Goal: Information Seeking & Learning: Learn about a topic

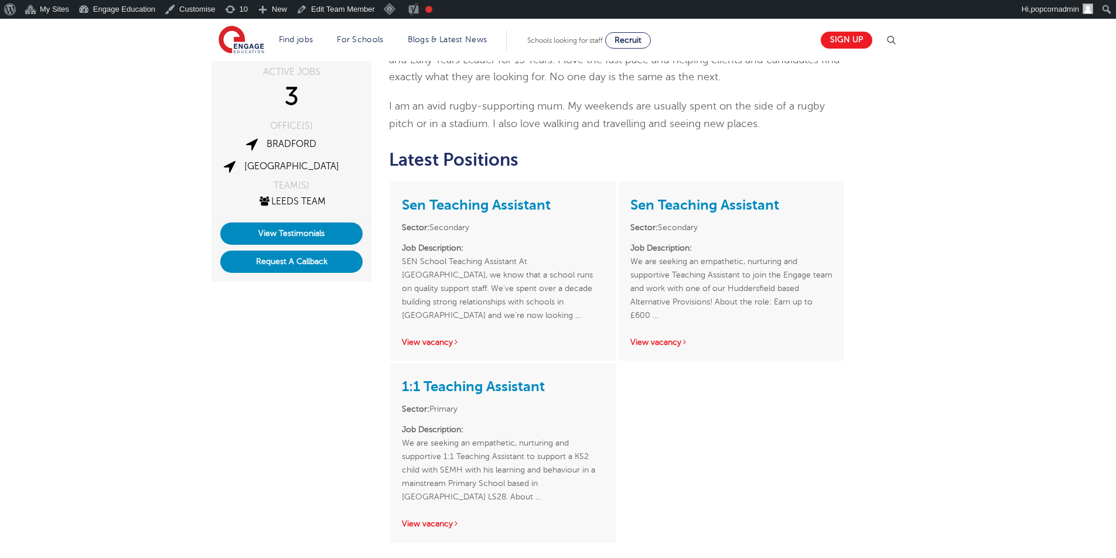
scroll to position [176, 0]
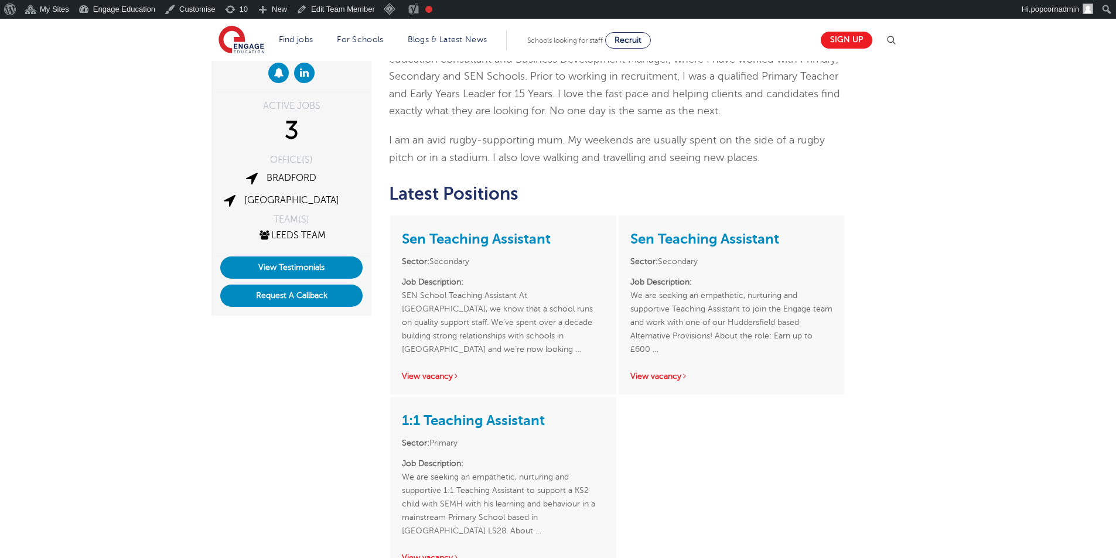
click at [978, 260] on div "[PERSON_NAME] ACTIVE JOBS 3 OFFICE(S) [GEOGRAPHIC_DATA] [GEOGRAPHIC_DATA]" at bounding box center [558, 330] width 1116 height 710
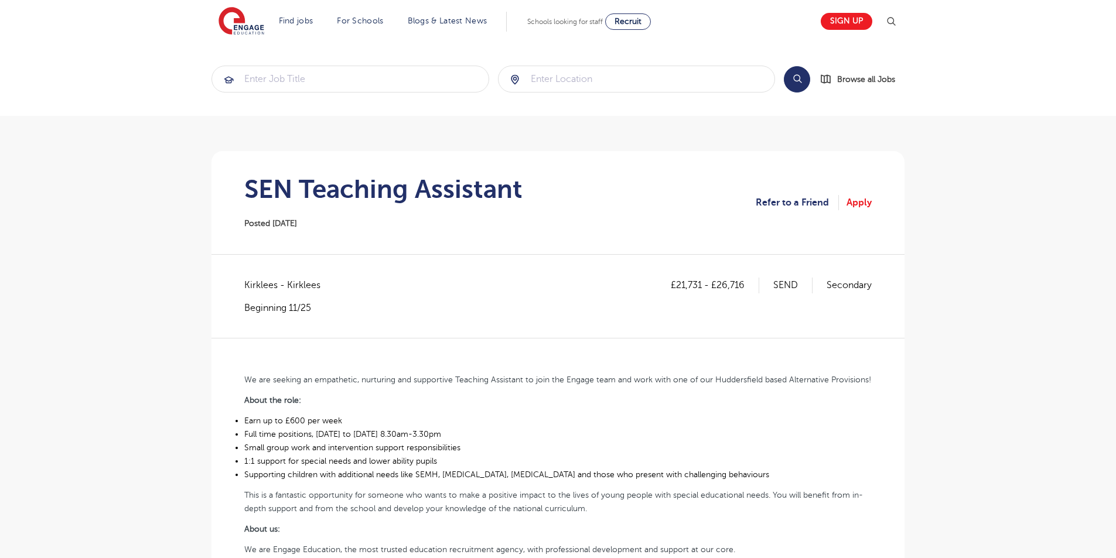
drag, startPoint x: 961, startPoint y: 209, endPoint x: 956, endPoint y: 198, distance: 11.5
click at [961, 207] on main "Search Browse all Jobs SEN Teaching Assistant Posted 06/10/25 Refer to a Friend…" at bounding box center [558, 533] width 1116 height 1066
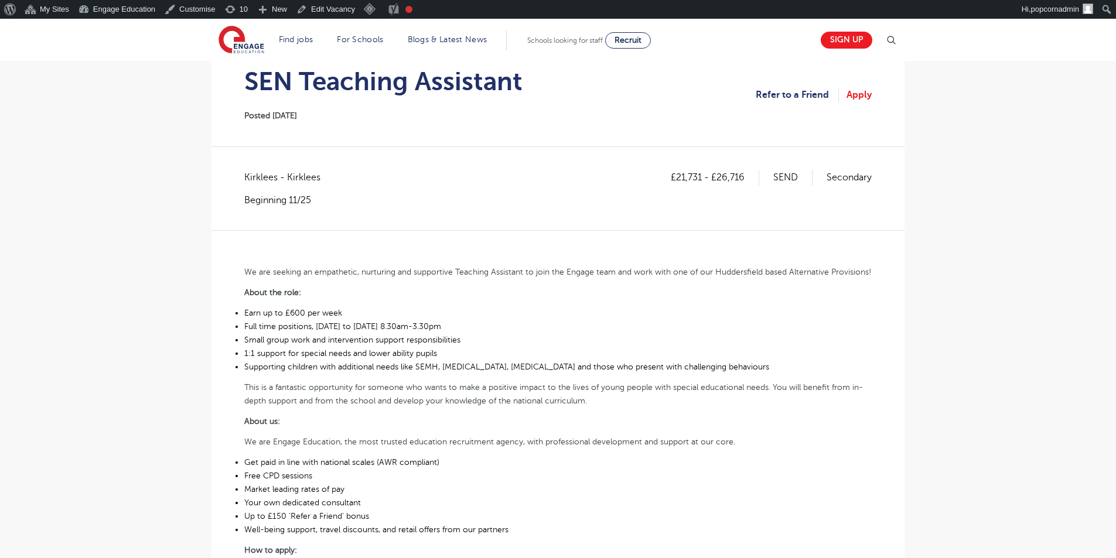
scroll to position [117, 0]
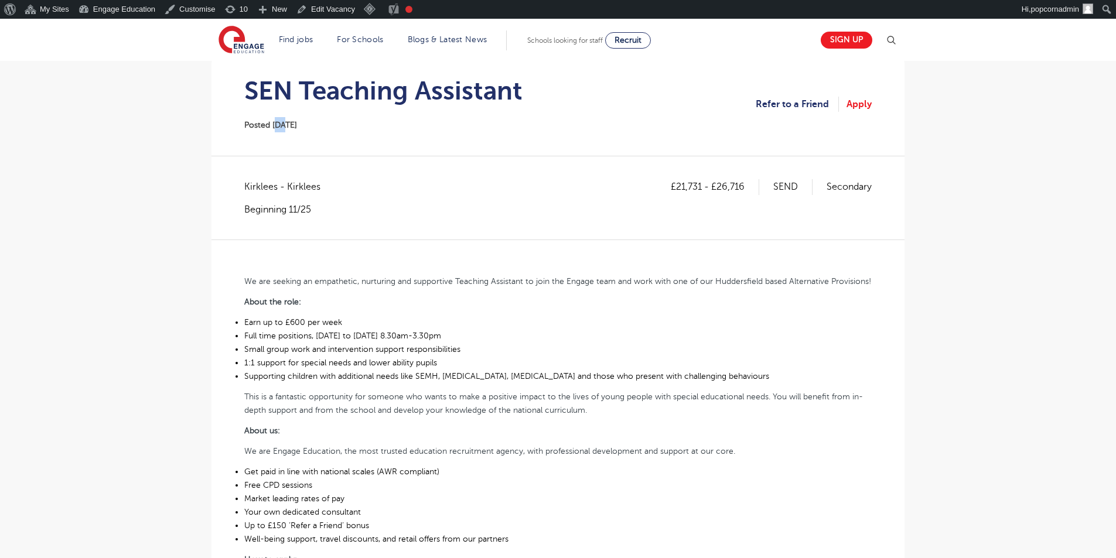
drag, startPoint x: 276, startPoint y: 126, endPoint x: 285, endPoint y: 126, distance: 9.4
click at [285, 126] on span "Posted 06/10/25" at bounding box center [270, 125] width 53 height 9
click at [322, 133] on section "SEN Teaching Assistant Posted 06/10/25 Refer to a Friend Apply" at bounding box center [558, 104] width 674 height 103
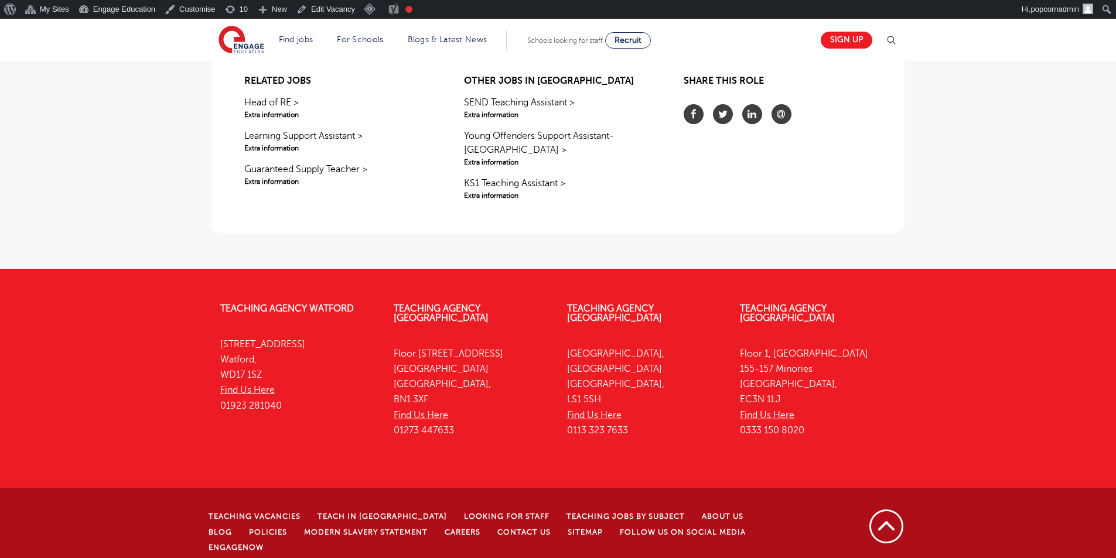
scroll to position [464, 0]
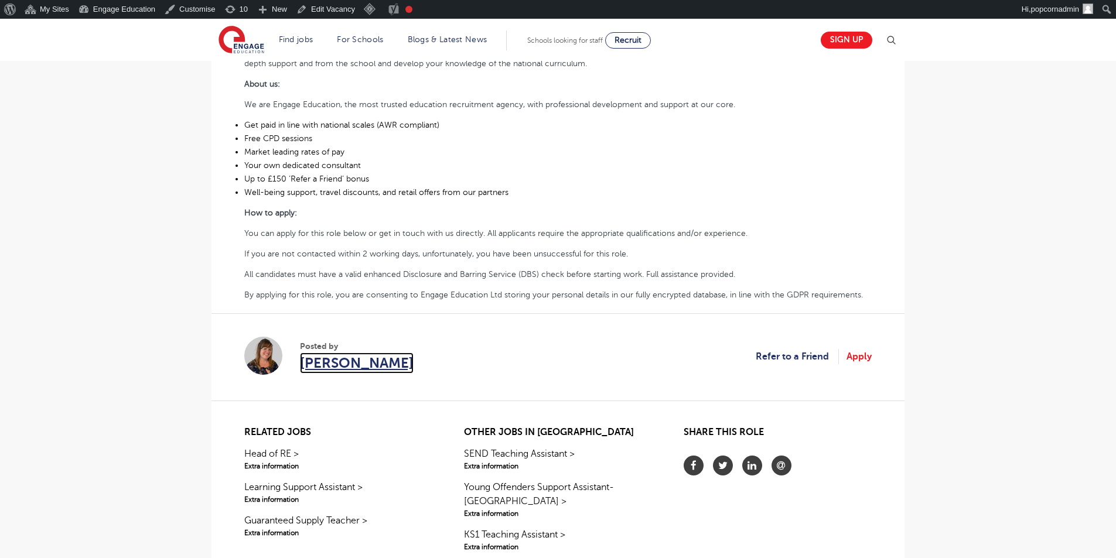
click at [319, 359] on span "[PERSON_NAME]" at bounding box center [357, 363] width 114 height 21
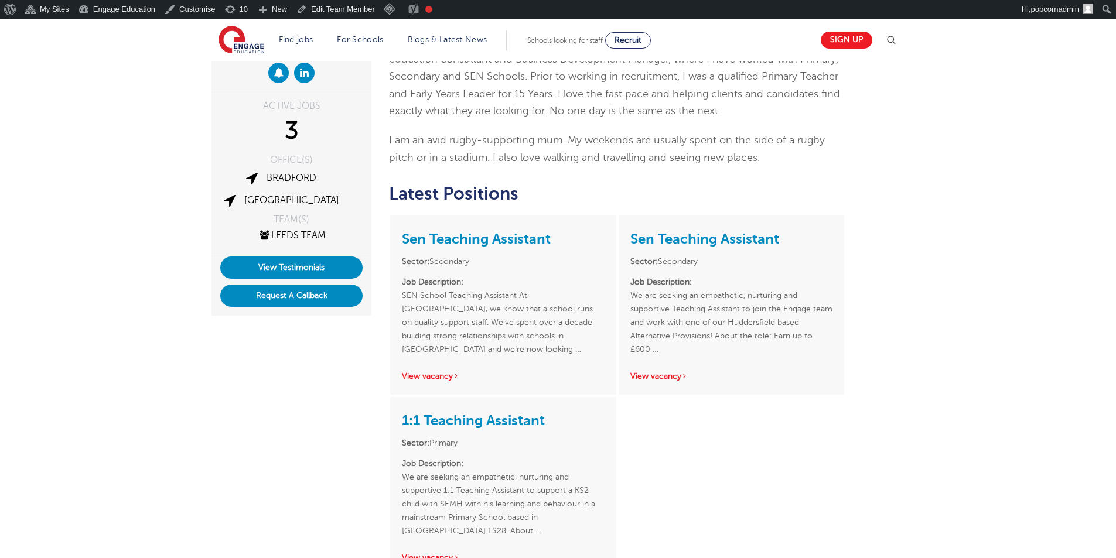
scroll to position [176, 0]
click at [963, 245] on div "[PERSON_NAME] ACTIVE JOBS 3 OFFICE(S) [GEOGRAPHIC_DATA] [GEOGRAPHIC_DATA]" at bounding box center [558, 330] width 1116 height 710
click at [959, 175] on div "[PERSON_NAME] ACTIVE JOBS 3 OFFICE(S) [GEOGRAPHIC_DATA] [GEOGRAPHIC_DATA]" at bounding box center [558, 330] width 1116 height 710
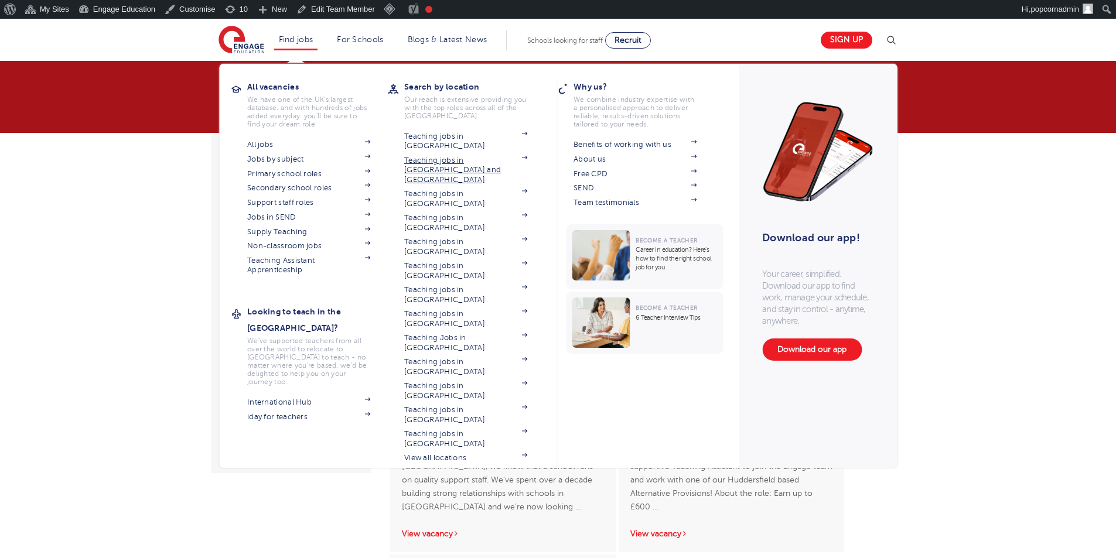
scroll to position [0, 0]
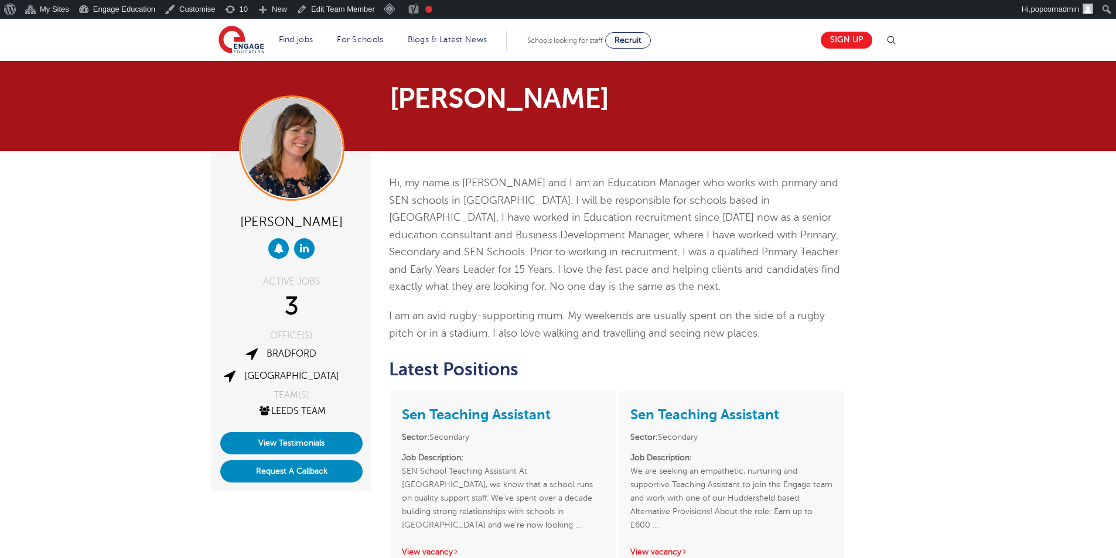
click at [578, 234] on p "Hi, my name is Joanne and I am an Education Manager who works with primary and …" at bounding box center [617, 235] width 456 height 121
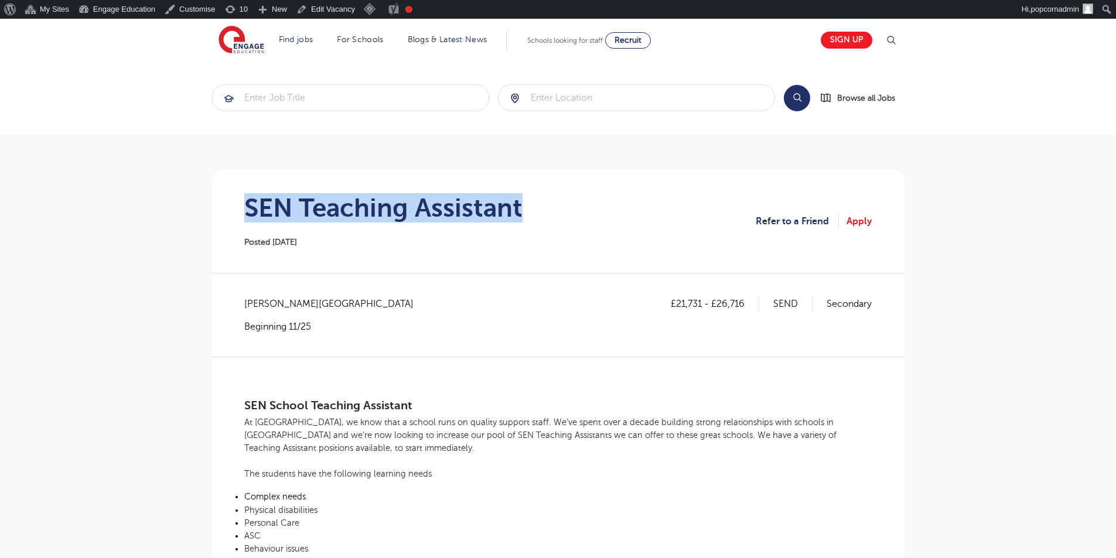
drag, startPoint x: 521, startPoint y: 203, endPoint x: 237, endPoint y: 206, distance: 284.2
click at [237, 206] on section "SEN Teaching Assistant Posted 06/10/25 Refer to a Friend Apply" at bounding box center [558, 221] width 674 height 103
copy h1 "SEN Teaching Assistant"
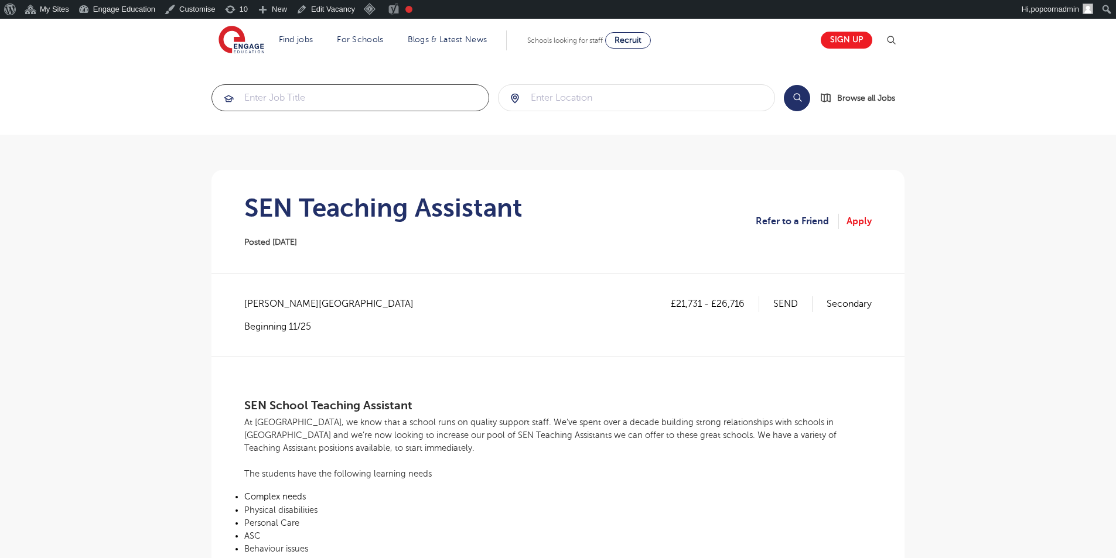
click at [292, 88] on input "search" at bounding box center [350, 98] width 277 height 26
paste input "SEN Teaching Assistant"
type input "SEN Teaching Assistant"
click button "Submit" at bounding box center [0, 0] width 0 height 0
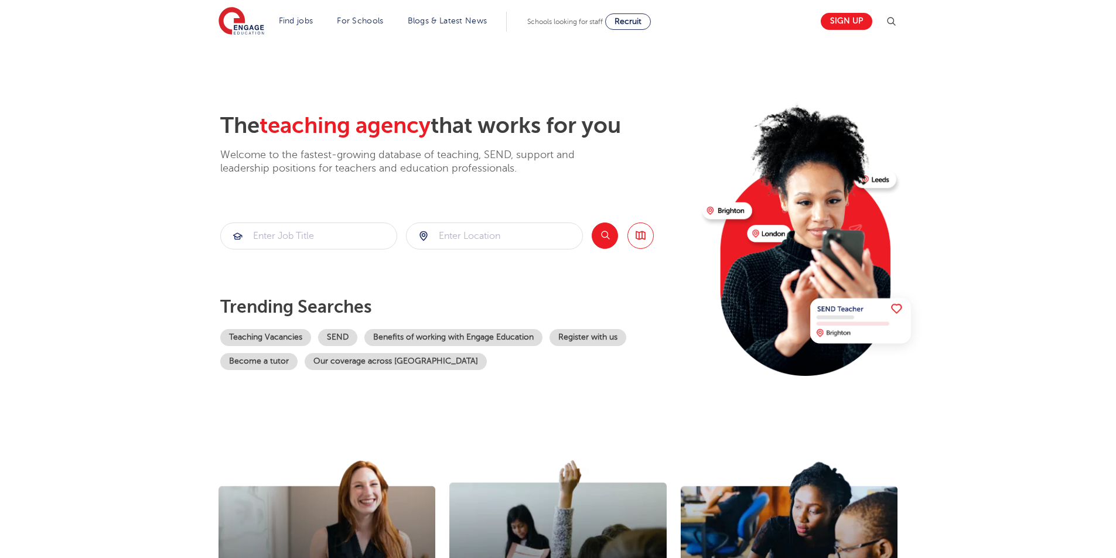
click at [980, 105] on section "The teaching agency that works for you Welcome to the fastest-growing database …" at bounding box center [558, 235] width 1116 height 387
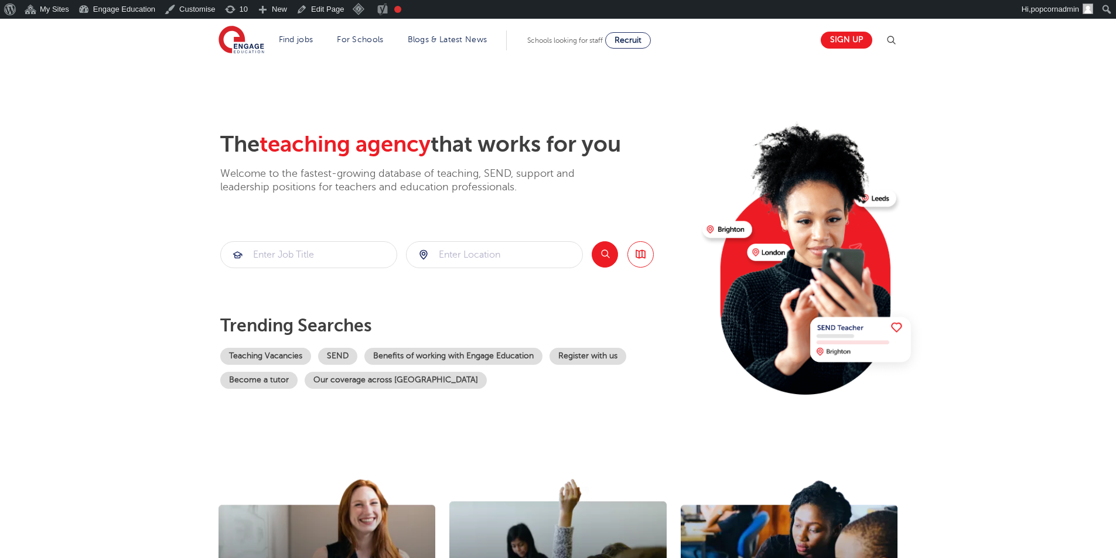
scroll to position [19, 0]
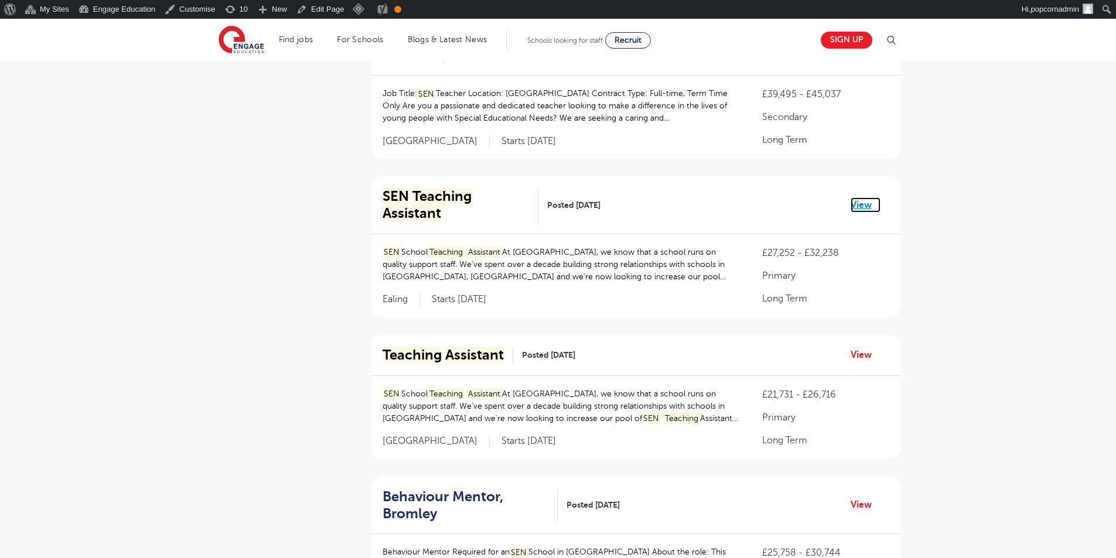
scroll to position [1289, 0]
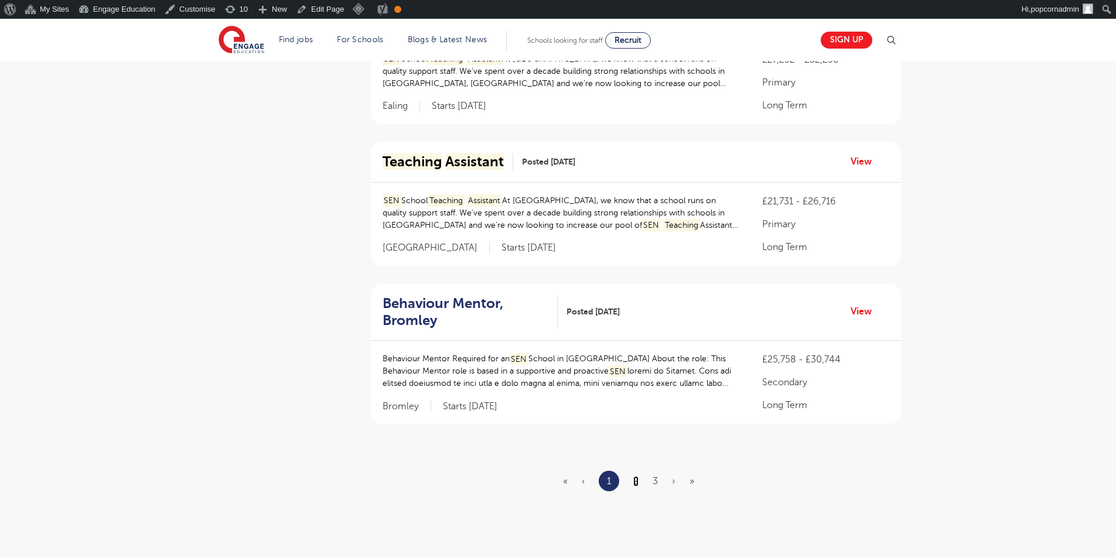
click at [637, 476] on link "2" at bounding box center [635, 481] width 5 height 11
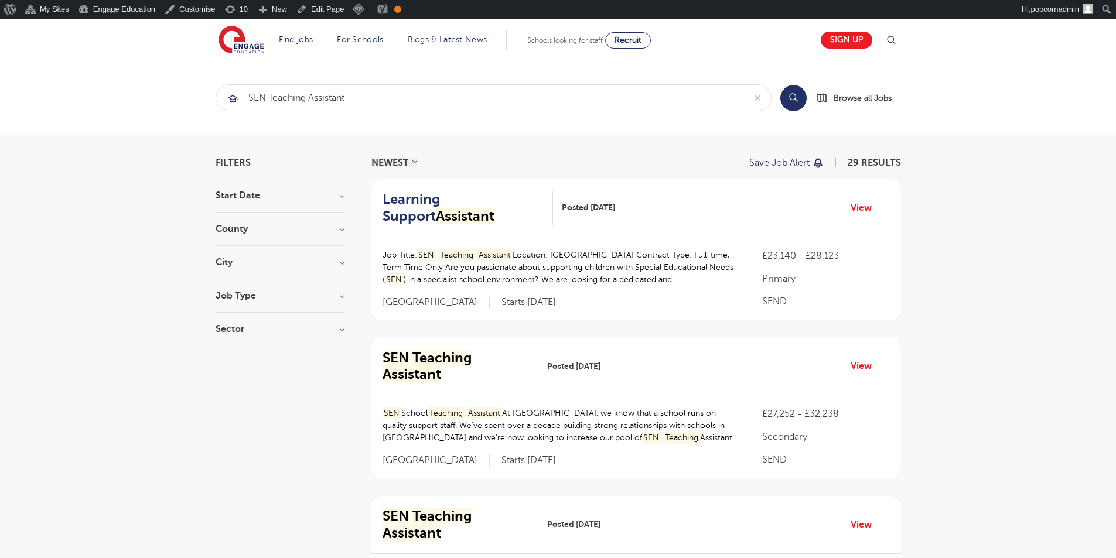
click at [799, 162] on p "Save job alert" at bounding box center [779, 162] width 60 height 9
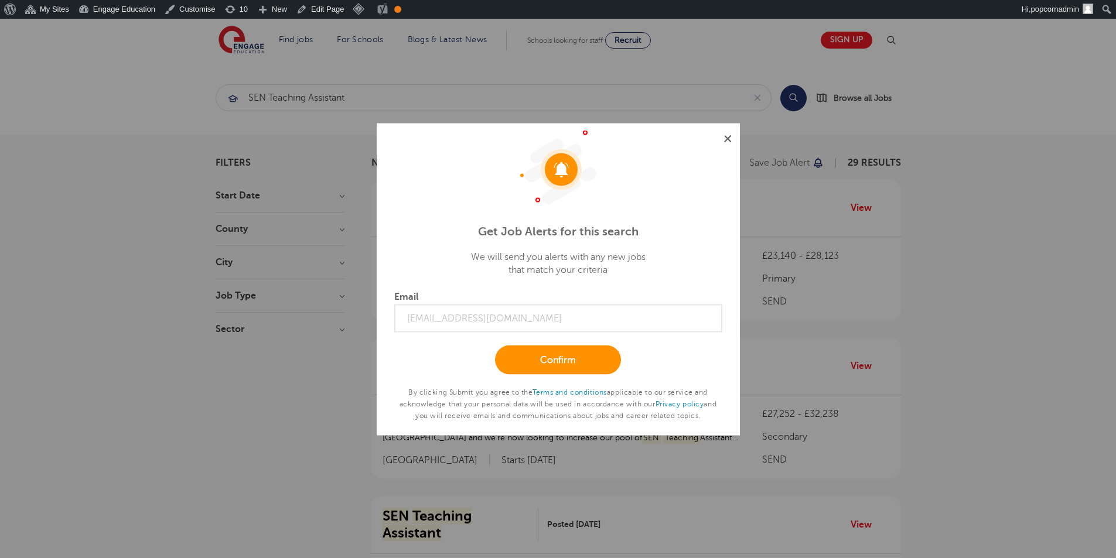
click at [727, 139] on img at bounding box center [728, 139] width 8 height 8
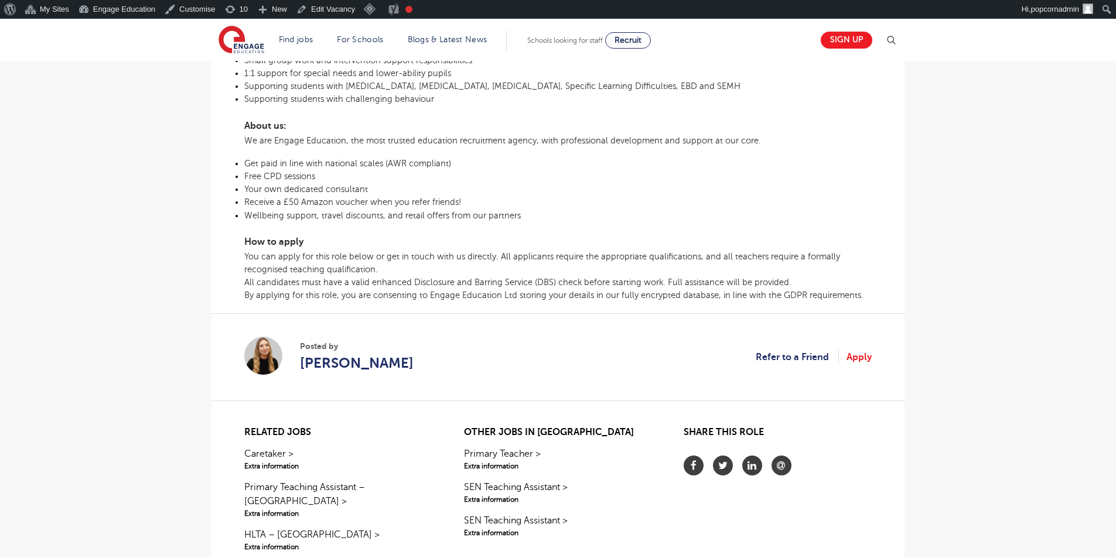
scroll to position [528, 0]
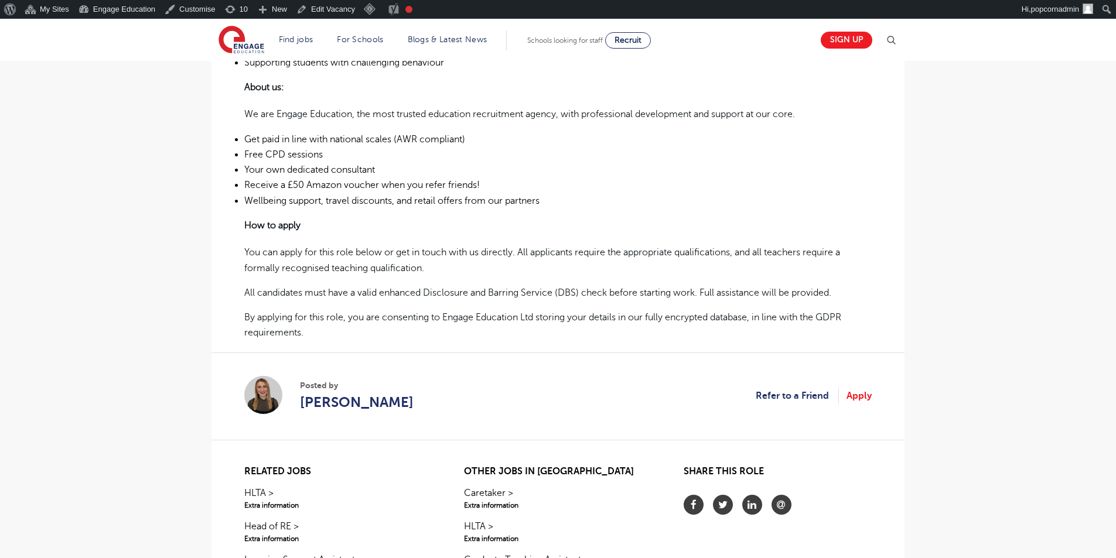
scroll to position [586, 0]
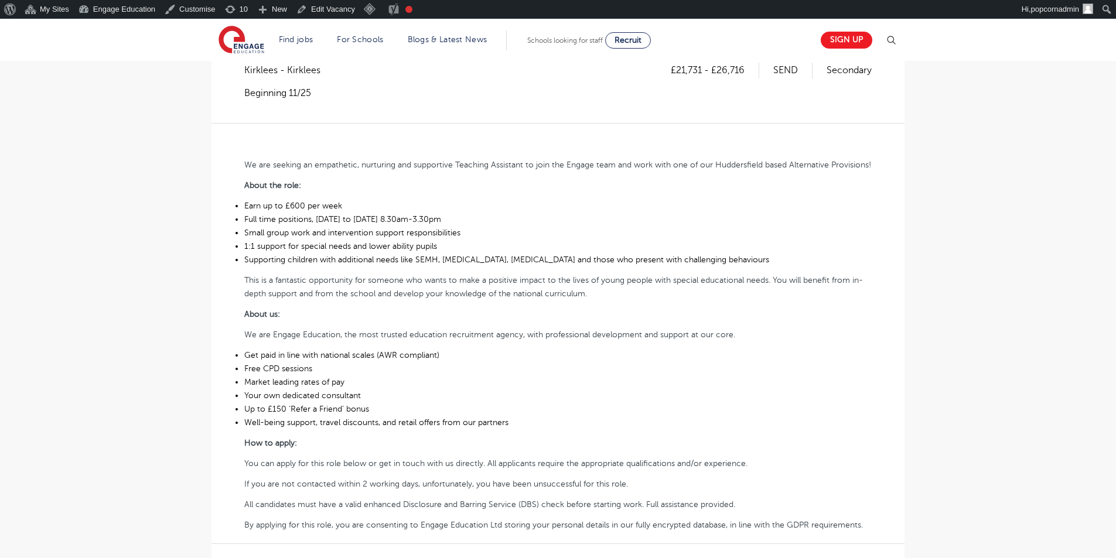
scroll to position [59, 0]
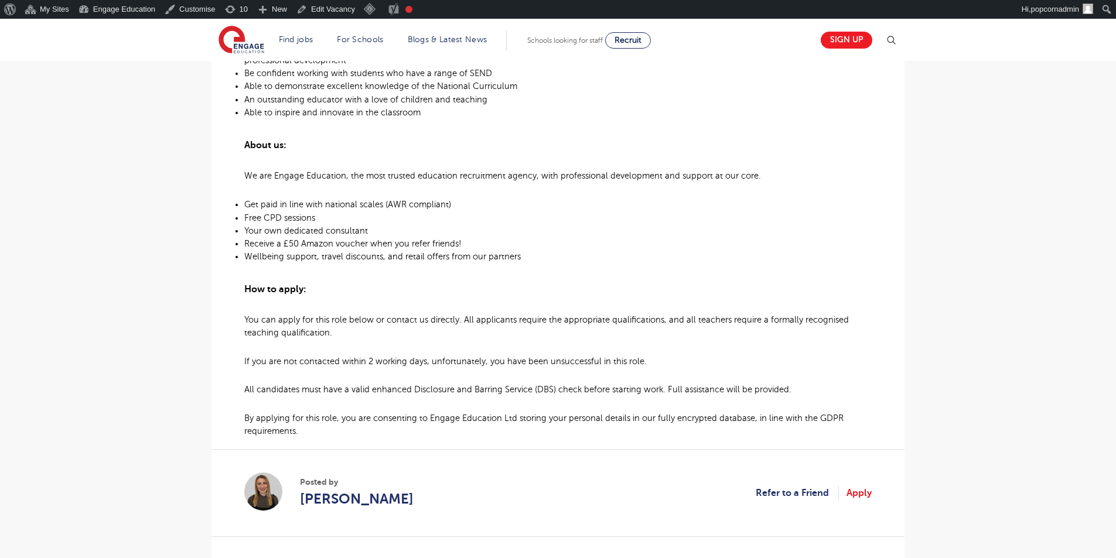
scroll to position [411, 0]
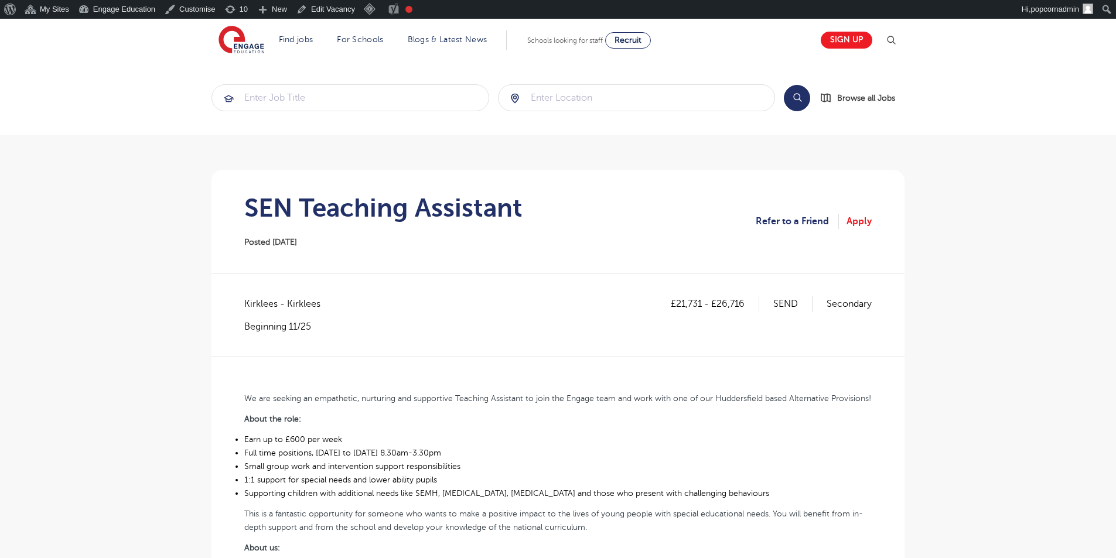
click at [299, 303] on span "Kirklees - Kirklees" at bounding box center [288, 303] width 88 height 15
click at [534, 466] on li "Small group work and intervention support responsibilities" at bounding box center [557, 466] width 627 height 13
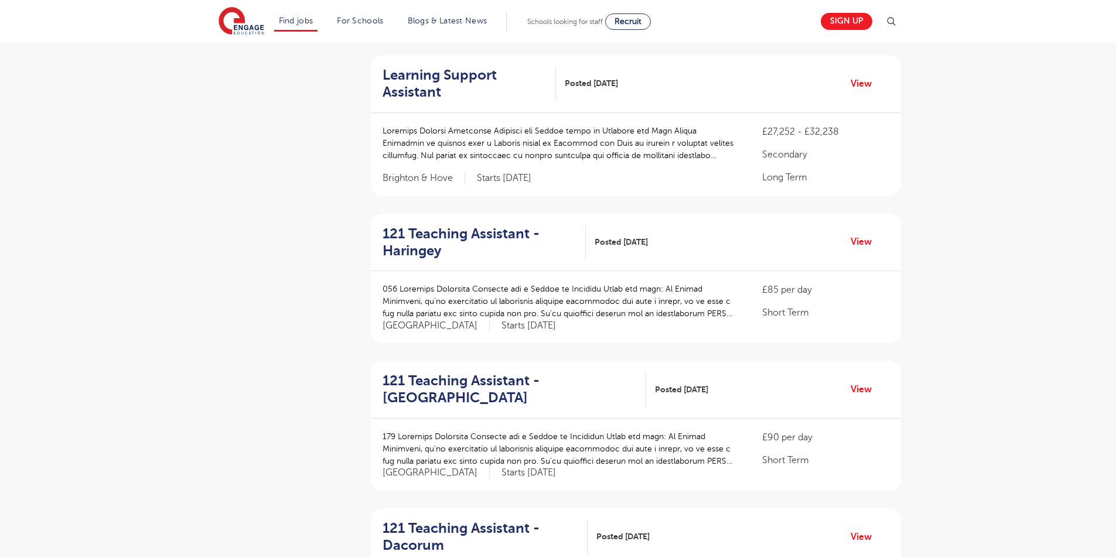
scroll to position [586, 0]
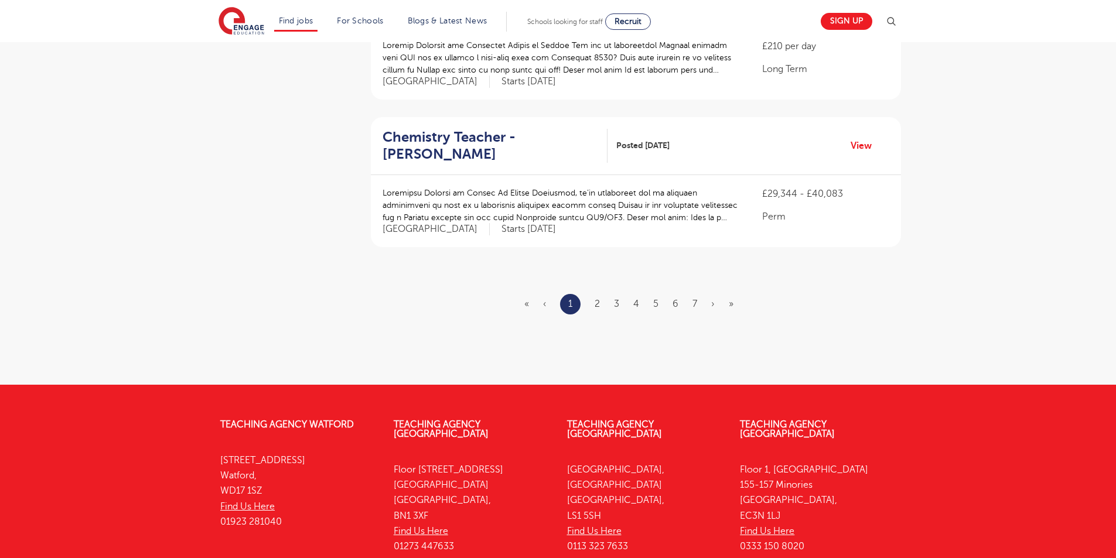
scroll to position [1474, 0]
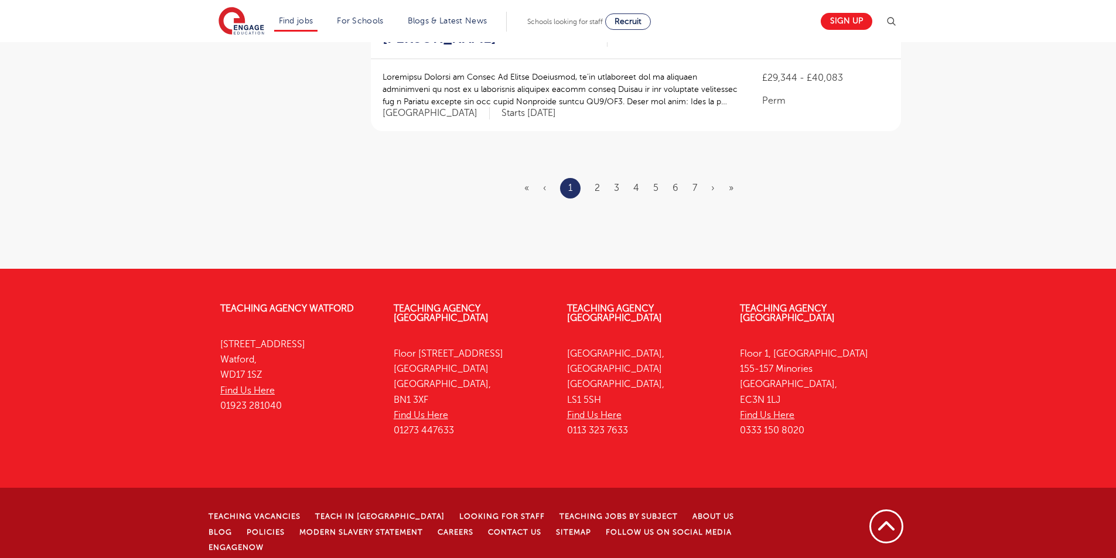
click at [638, 182] on li "4" at bounding box center [636, 187] width 6 height 15
click at [631, 190] on ul "« ‹ 1 2 3 4 5 6 7 › »" at bounding box center [635, 188] width 223 height 21
click at [654, 192] on link "5" at bounding box center [655, 188] width 5 height 11
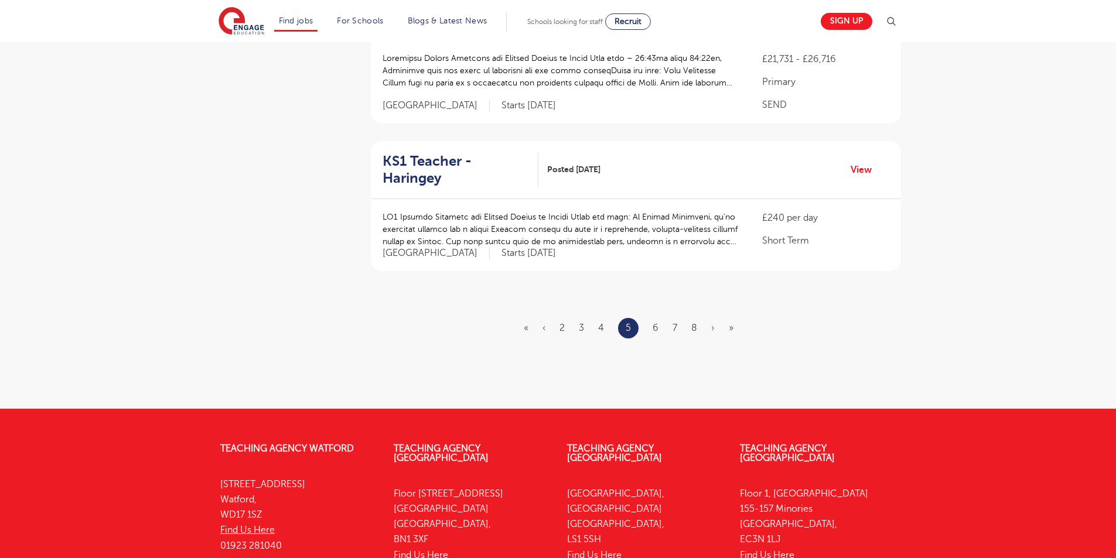
scroll to position [1519, 0]
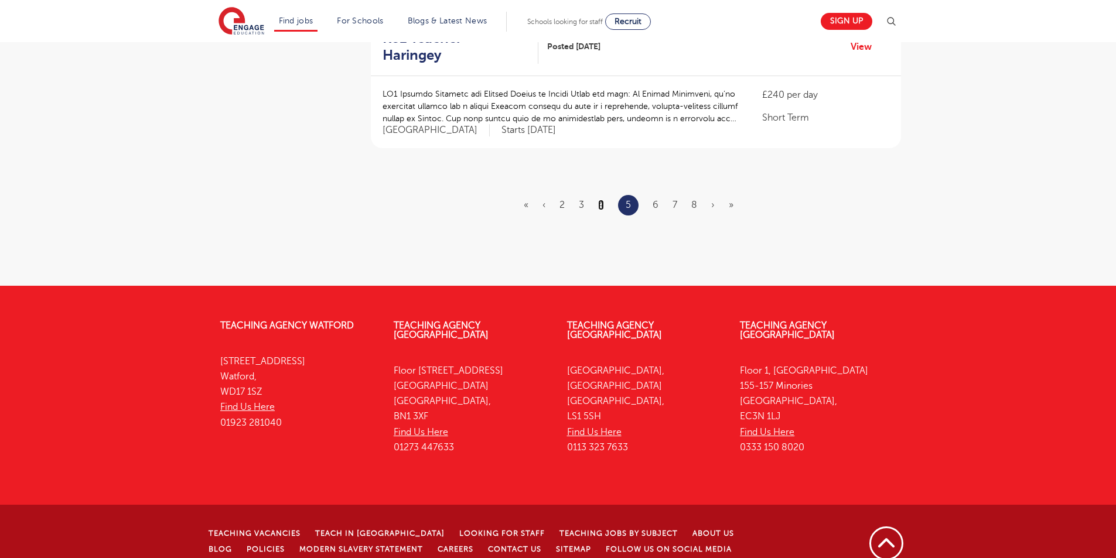
click at [603, 200] on link "4" at bounding box center [601, 205] width 6 height 11
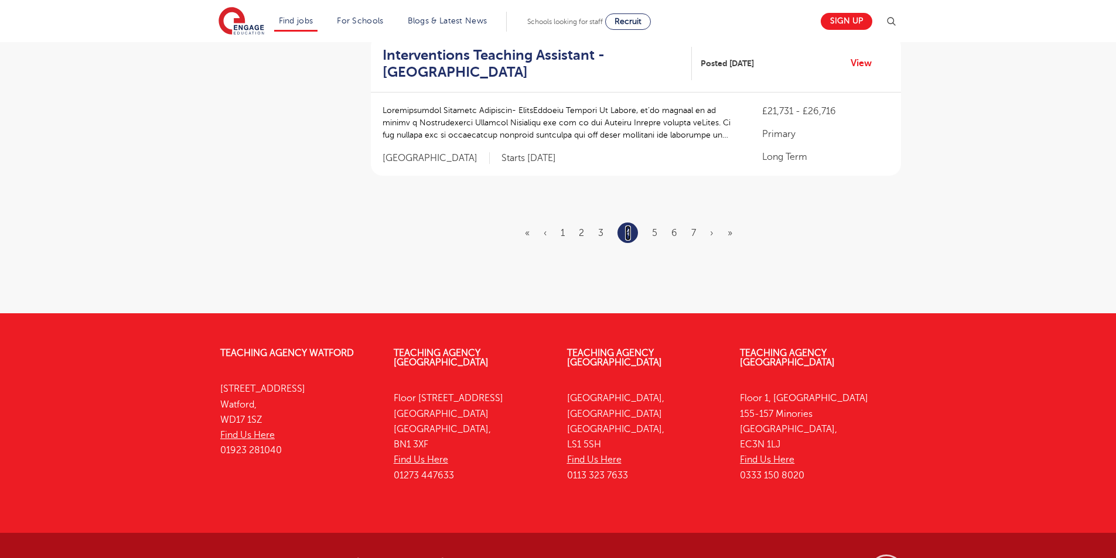
scroll to position [0, 0]
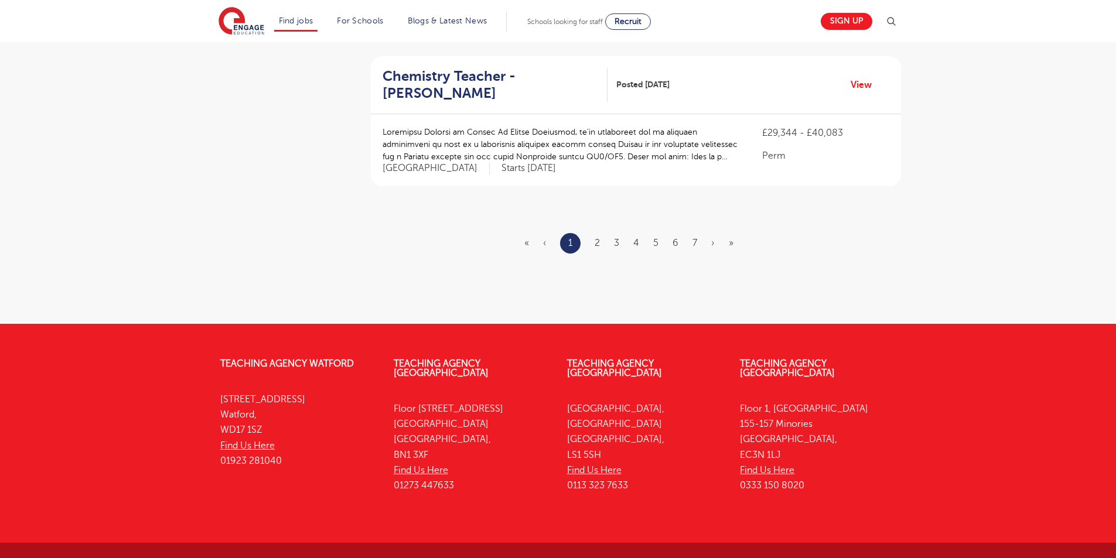
scroll to position [1474, 0]
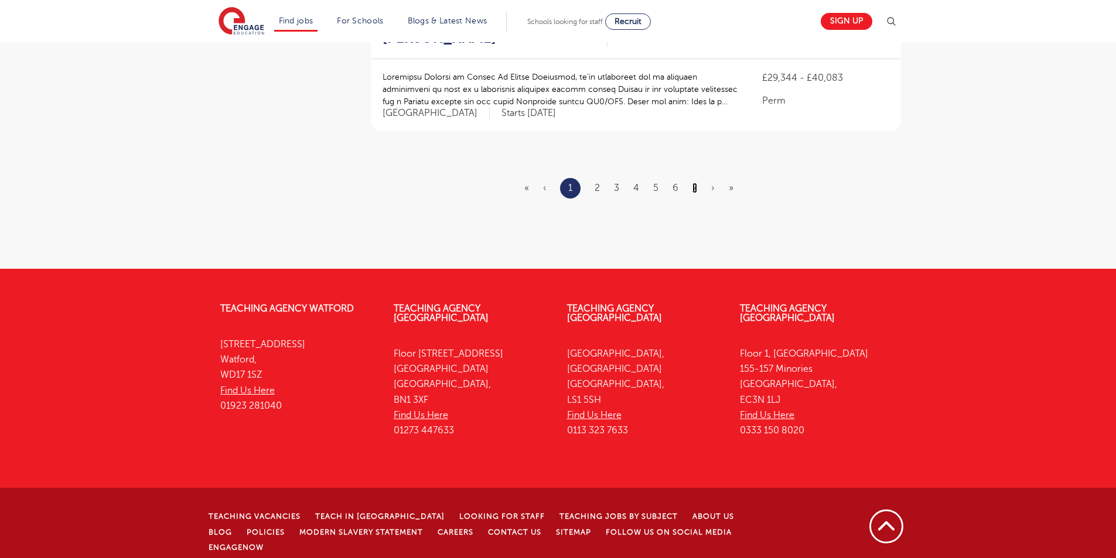
click at [694, 187] on link "7" at bounding box center [695, 188] width 5 height 11
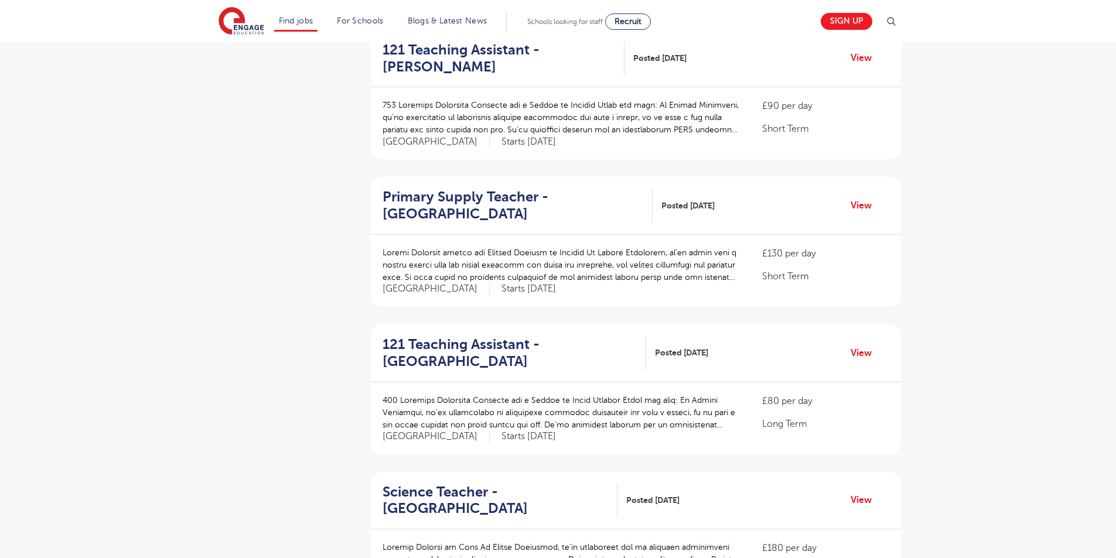
scroll to position [1230, 0]
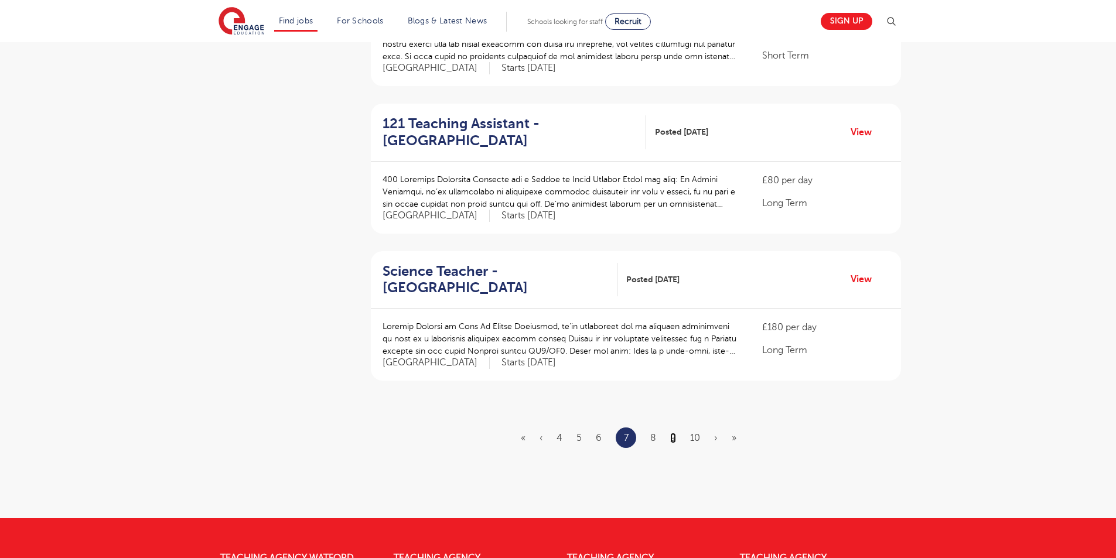
click at [674, 433] on link "9" at bounding box center [673, 438] width 6 height 11
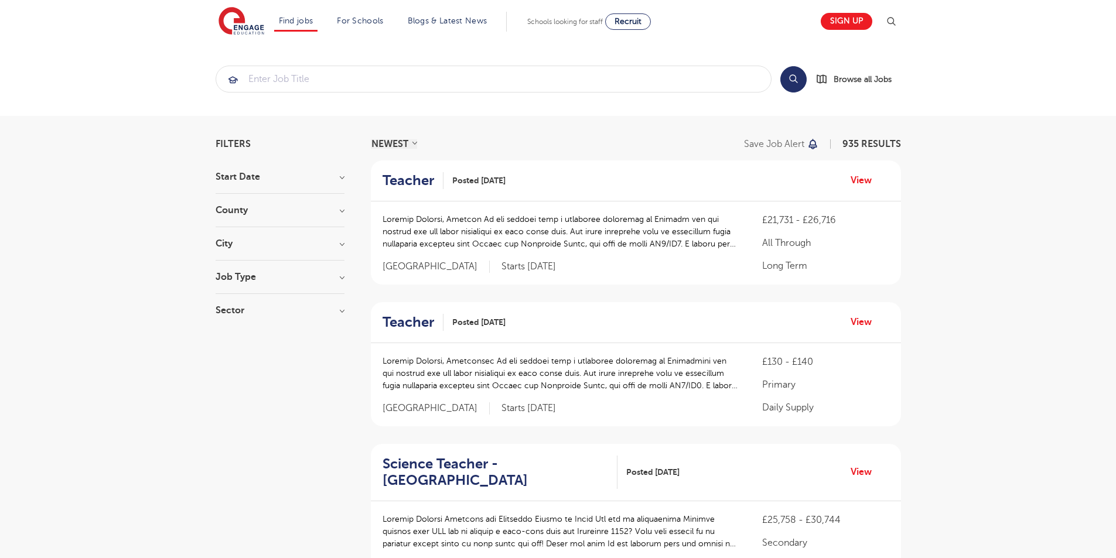
click at [263, 280] on h3 "Job Type" at bounding box center [280, 276] width 129 height 9
click at [257, 300] on span "Long Term" at bounding box center [255, 301] width 45 height 11
click at [241, 300] on input "Long Term 164" at bounding box center [237, 300] width 8 height 8
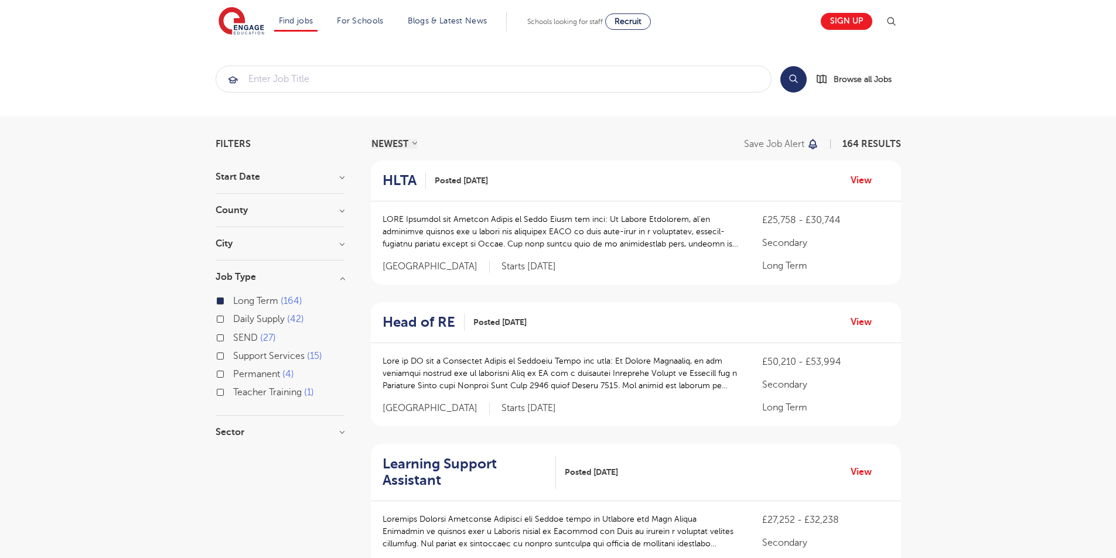
click at [414, 143] on div "NEWEST OLDEST" at bounding box center [394, 143] width 46 height 9
click at [383, 145] on select "NEWEST OLDEST" at bounding box center [394, 143] width 46 height 9
click at [445, 144] on div "NEWEST OLDEST Save job alert 164 RESULTS" at bounding box center [636, 143] width 530 height 9
click at [233, 318] on label "Daily Supply 42" at bounding box center [268, 319] width 71 height 15
click at [233, 318] on input "Daily Supply 42" at bounding box center [237, 318] width 8 height 8
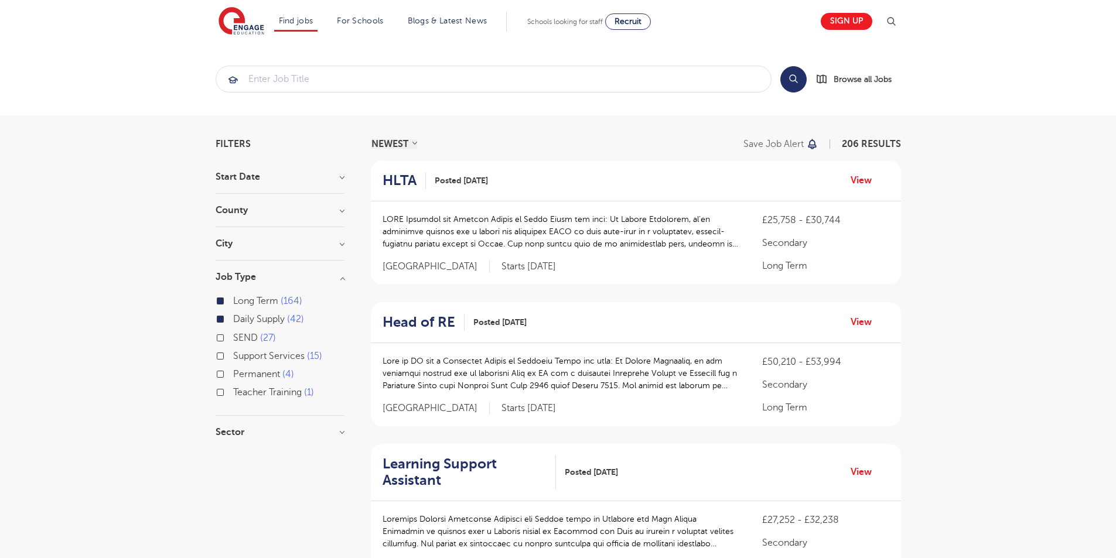
click at [233, 337] on label "SEND 27" at bounding box center [254, 337] width 43 height 15
click at [233, 337] on input "SEND 27" at bounding box center [237, 337] width 8 height 8
checkbox input "true"
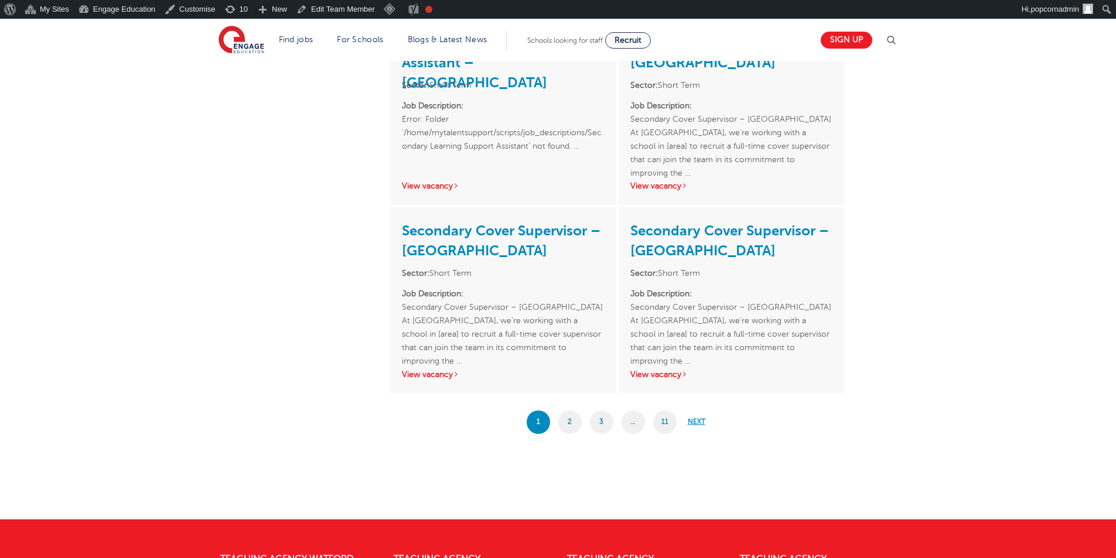
scroll to position [1864, 0]
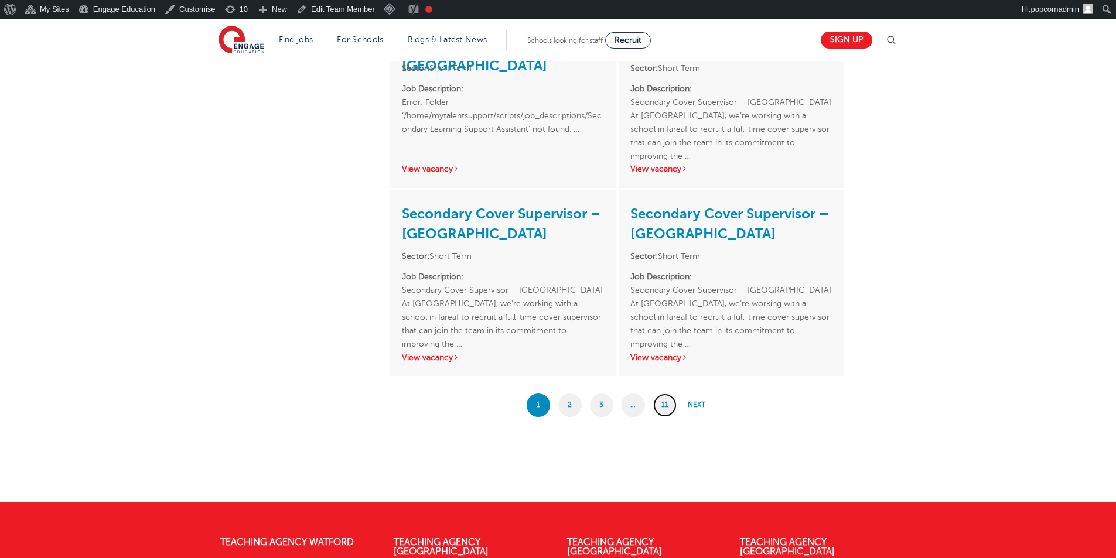
click at [666, 405] on link "11" at bounding box center [664, 405] width 23 height 23
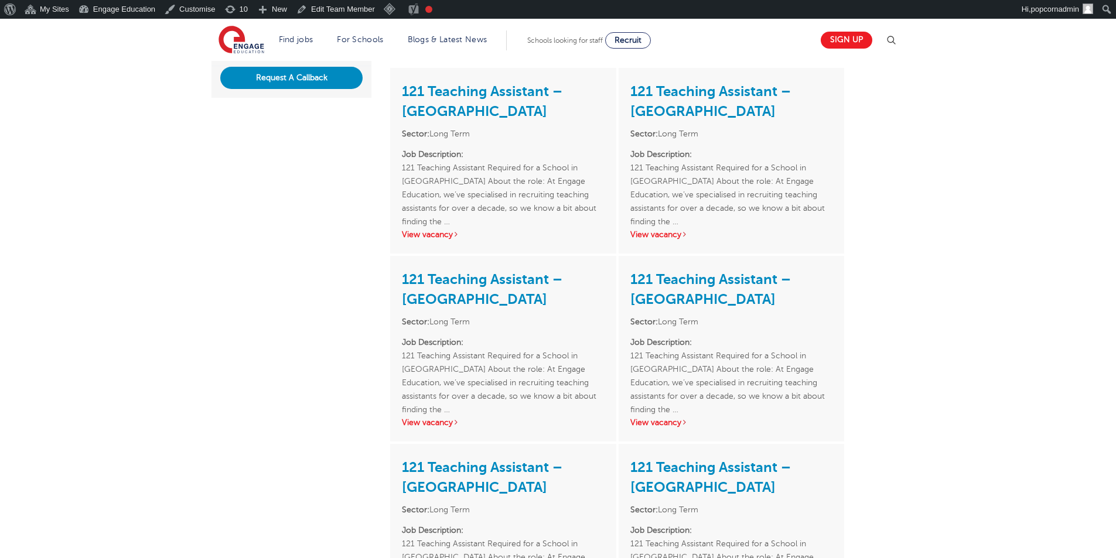
scroll to position [527, 0]
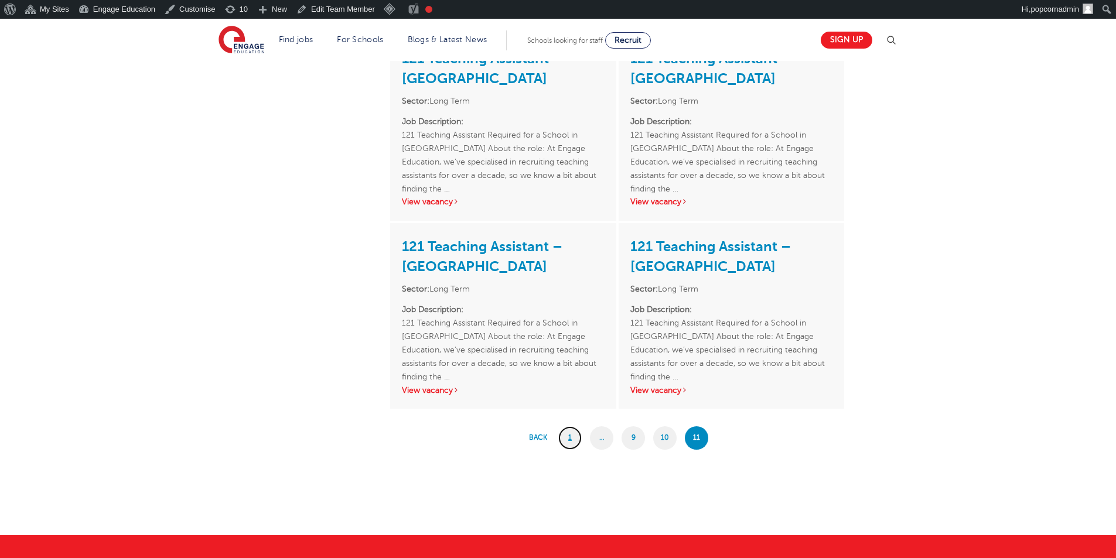
click at [567, 441] on link "1" at bounding box center [569, 438] width 23 height 23
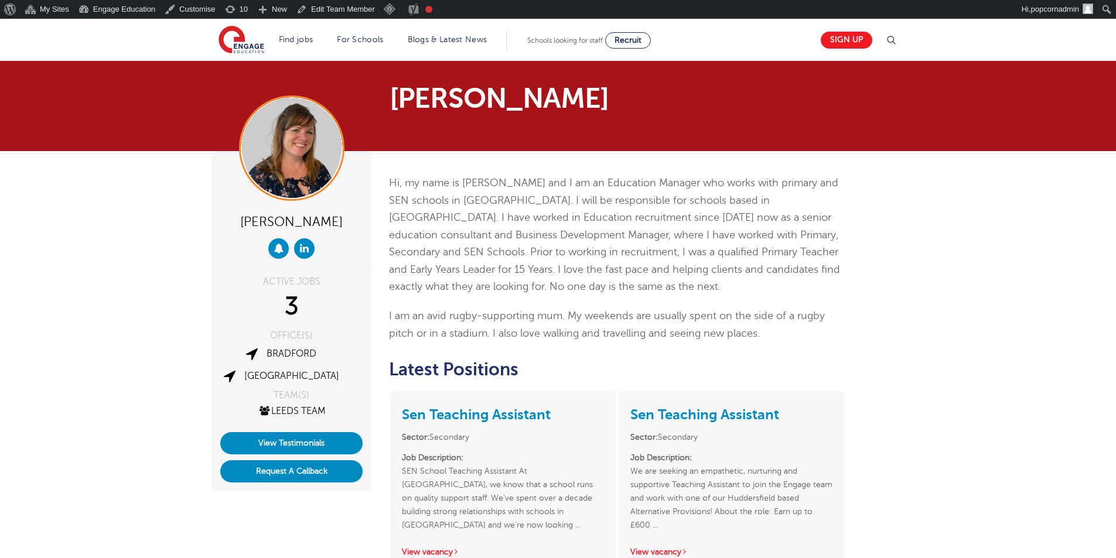
drag, startPoint x: 998, startPoint y: 288, endPoint x: 889, endPoint y: 238, distance: 119.8
click at [995, 288] on div "Joanne Wright ACTIVE JOBS 3 OFFICE(S) Bradford Leeds" at bounding box center [558, 506] width 1116 height 710
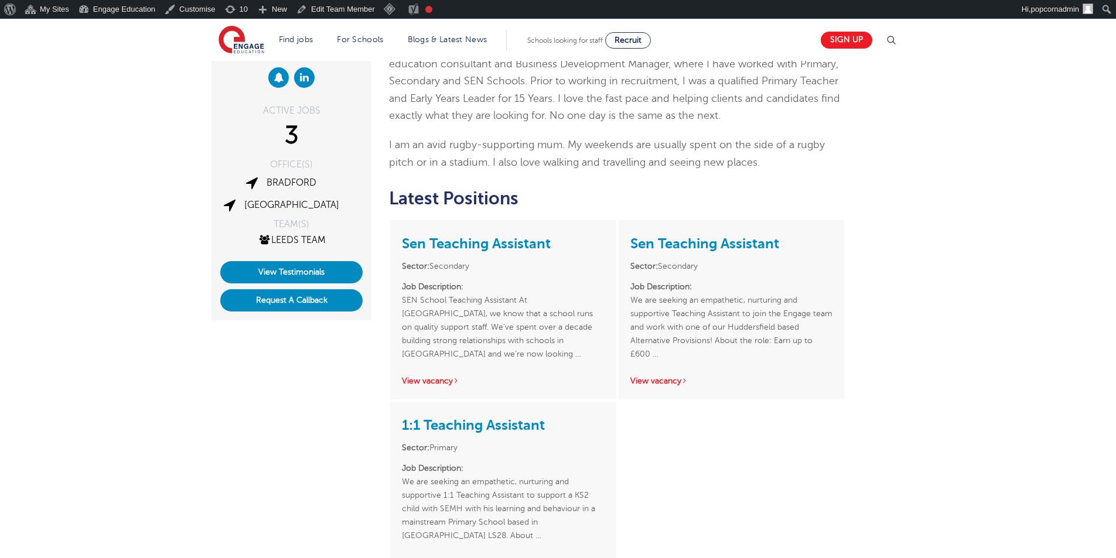
scroll to position [176, 0]
